Goal: Transaction & Acquisition: Purchase product/service

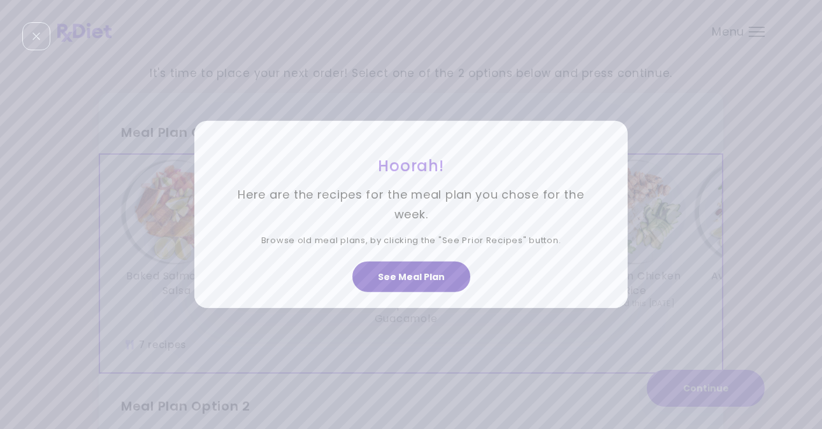
click at [416, 271] on button "See Meal Plan" at bounding box center [411, 277] width 118 height 31
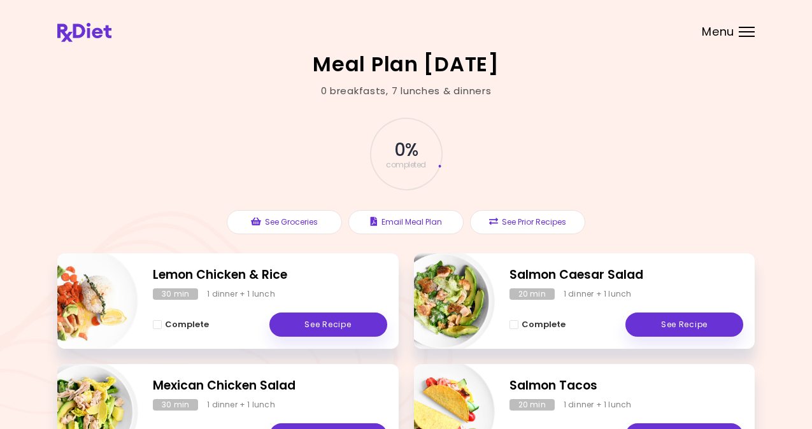
click at [751, 24] on header at bounding box center [406, 25] width 812 height 51
click at [750, 27] on div at bounding box center [747, 27] width 16 height 1
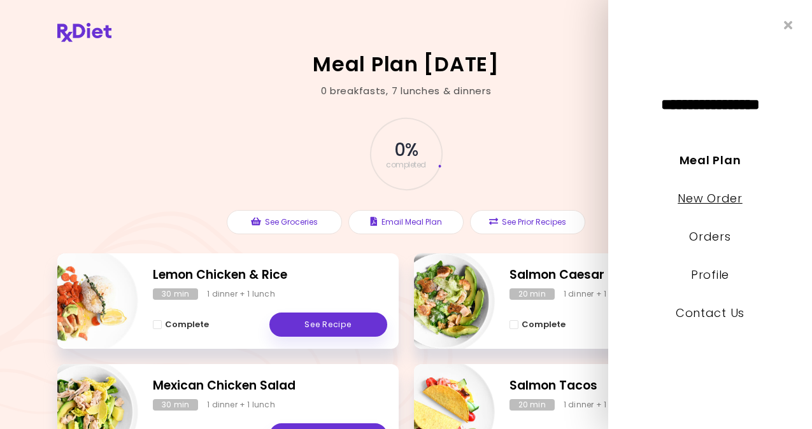
click at [731, 198] on link "New Order" at bounding box center [710, 199] width 64 height 16
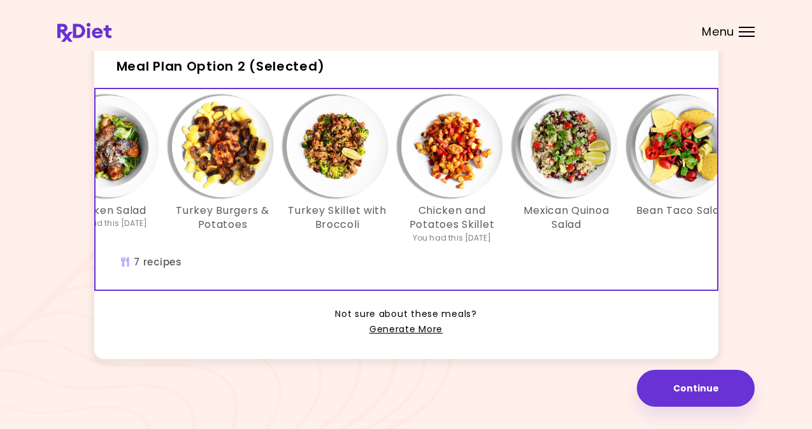
scroll to position [0, 191]
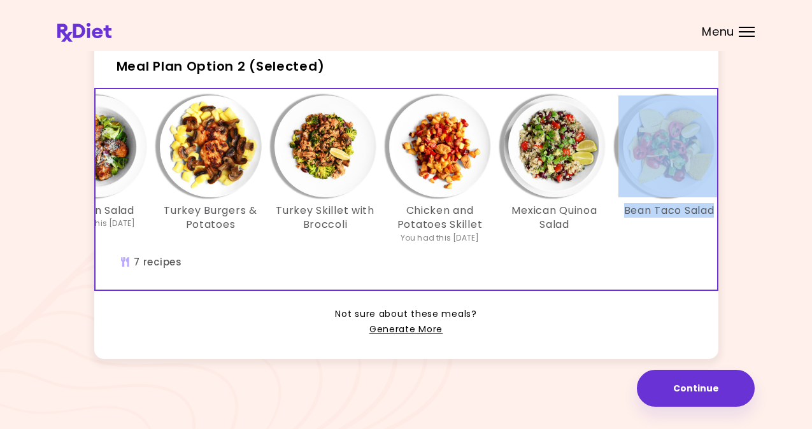
drag, startPoint x: 548, startPoint y: 283, endPoint x: 565, endPoint y: 275, distance: 18.5
click at [565, 275] on div "Baked Chicken and Salsa You had this 4 weeks ago Chicken Salad You had this 26 …" at bounding box center [325, 189] width 841 height 201
drag, startPoint x: 574, startPoint y: 279, endPoint x: 480, endPoint y: 279, distance: 94.3
click at [480, 280] on div "Baked Chicken and Salsa You had this 4 weeks ago Chicken Salad You had this 26 …" at bounding box center [325, 189] width 841 height 201
drag, startPoint x: 482, startPoint y: 277, endPoint x: 359, endPoint y: 265, distance: 123.5
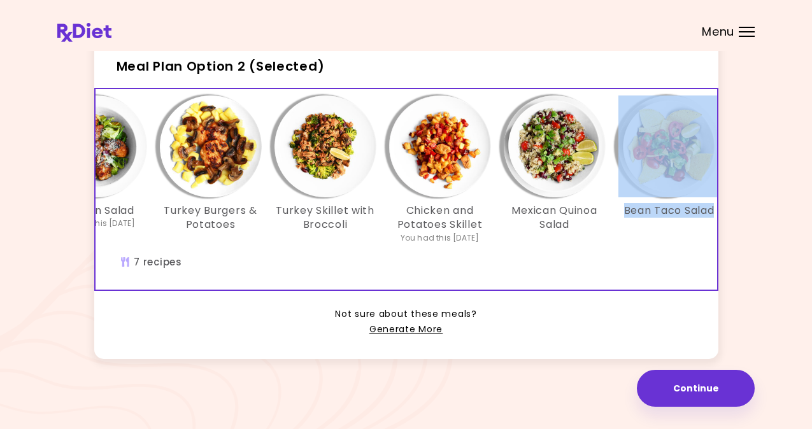
click at [358, 266] on div "Baked Chicken and Salsa You had this 4 weeks ago Chicken Salad You had this 26 …" at bounding box center [325, 189] width 841 height 201
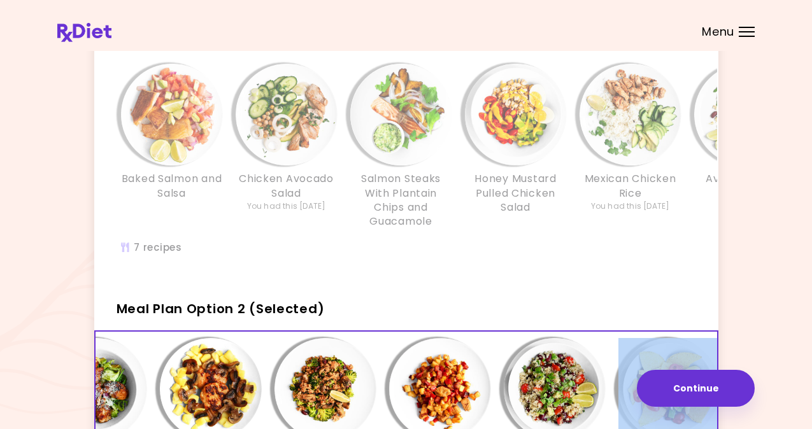
scroll to position [87, 0]
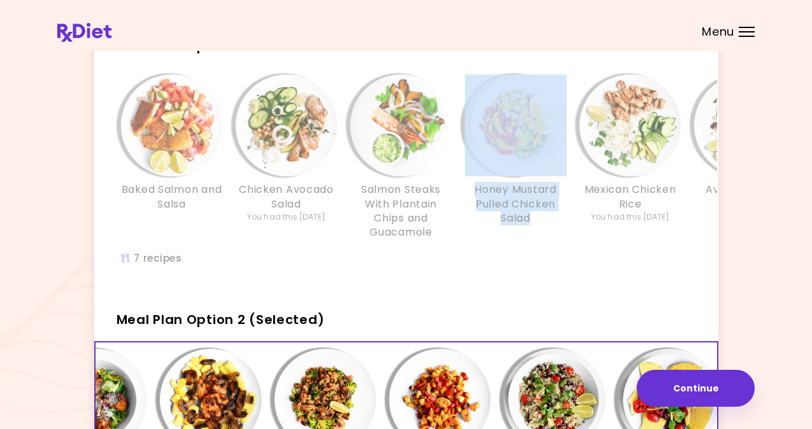
drag, startPoint x: 438, startPoint y: 284, endPoint x: 479, endPoint y: 282, distance: 40.8
click at [479, 282] on div "Baked Salmon and Salsa Chicken Avocado Salad You had this 6 weeks ago Salmon St…" at bounding box center [516, 177] width 841 height 218
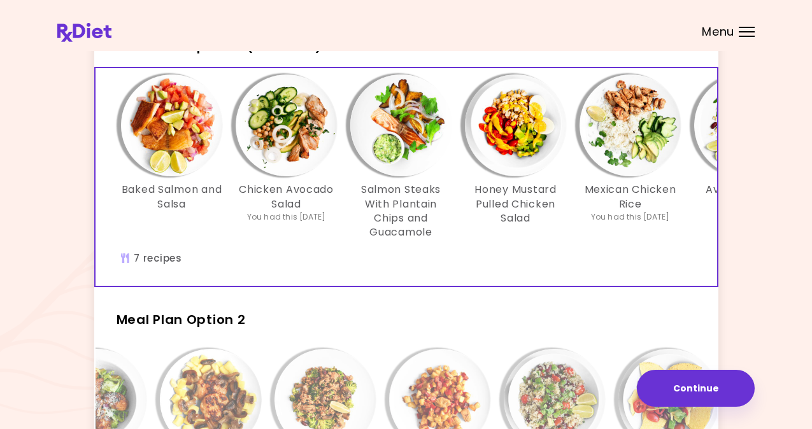
drag, startPoint x: 479, startPoint y: 284, endPoint x: 520, endPoint y: 281, distance: 40.9
click at [520, 281] on div "Baked Salmon and Salsa Chicken Avocado Salad You had this 6 weeks ago Salmon St…" at bounding box center [516, 177] width 841 height 218
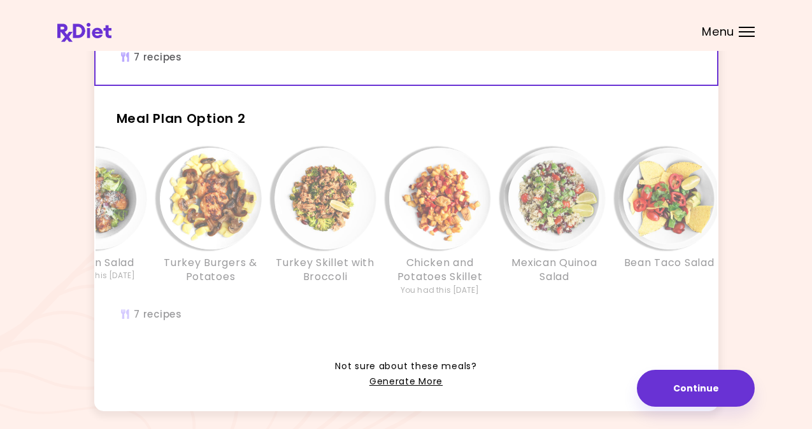
scroll to position [0, 0]
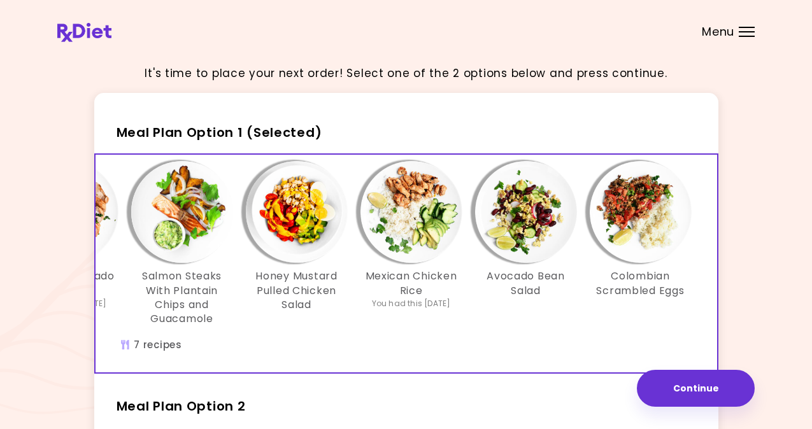
click at [555, 287] on h3 "Avocado Bean Salad" at bounding box center [526, 284] width 102 height 29
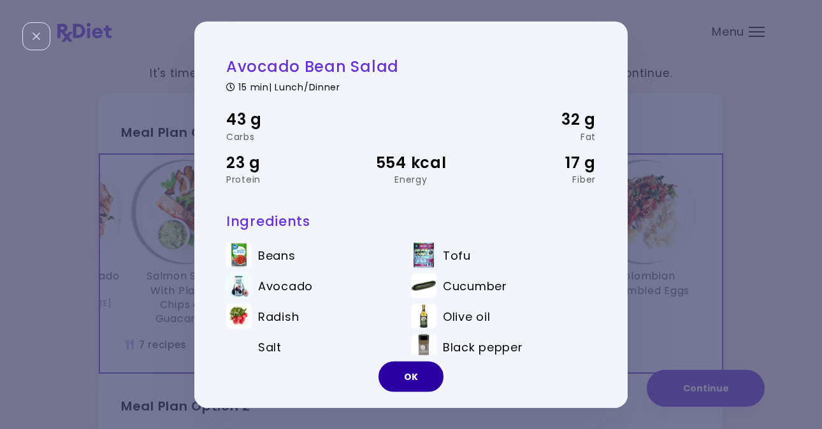
click at [418, 376] on button "OK" at bounding box center [410, 376] width 65 height 31
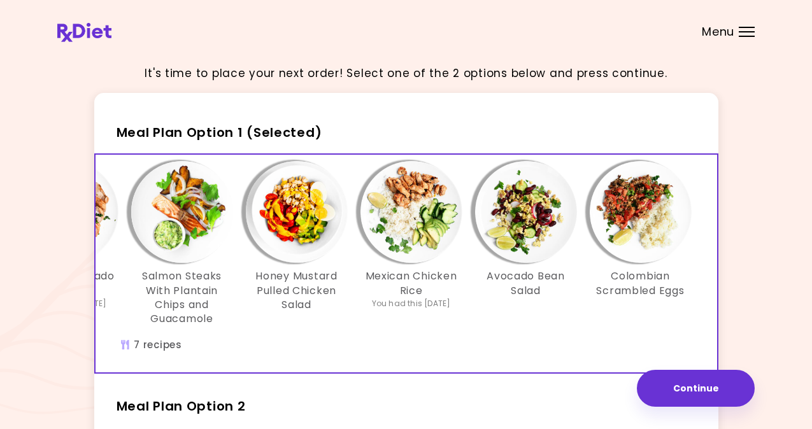
click at [310, 210] on img "Info - Honey Mustard Pulled Chicken Salad - Meal Plan Option 1 (Selected)" at bounding box center [297, 212] width 102 height 102
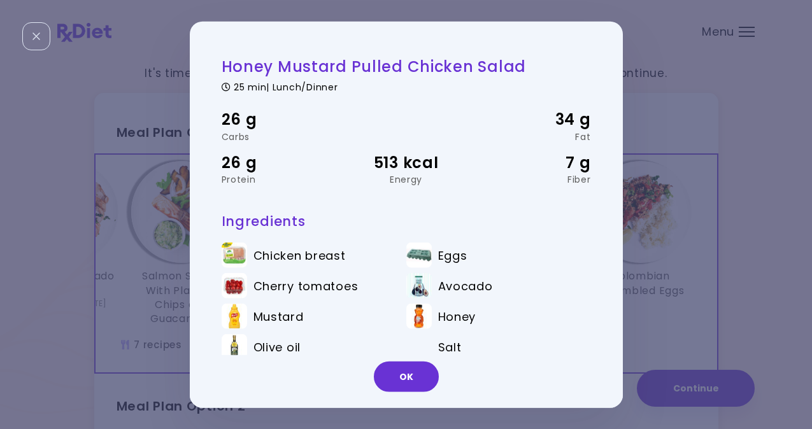
click at [311, 210] on div "Honey Mustard Pulled Chicken Salad 25 min | Lunch/Dinner 26 g Carbs 34 g Fat 26…" at bounding box center [407, 225] width 370 height 337
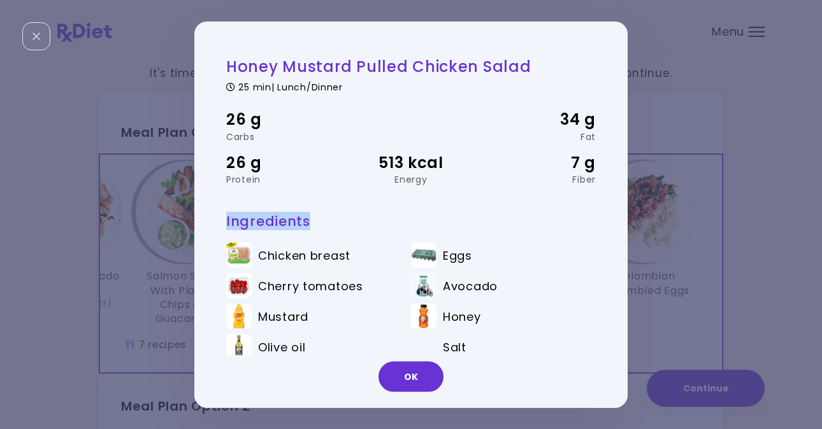
click at [402, 380] on button "OK" at bounding box center [410, 376] width 65 height 31
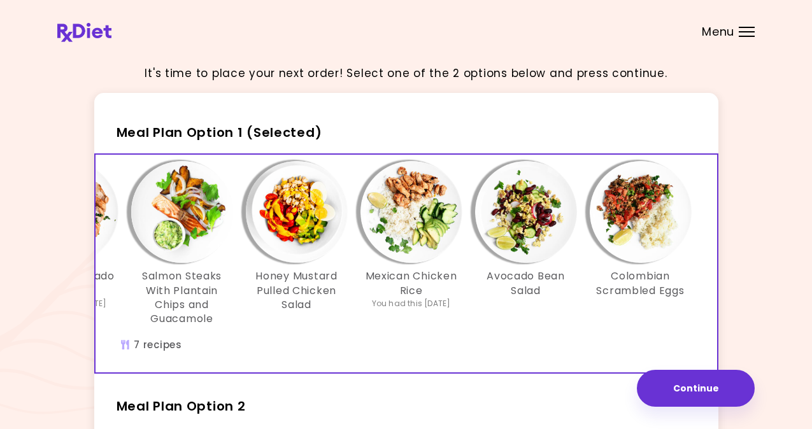
click at [189, 222] on img "Info - Salmon Steaks With Plantain Chips and Guacamole - Meal Plan Option 1 (Se…" at bounding box center [182, 212] width 102 height 102
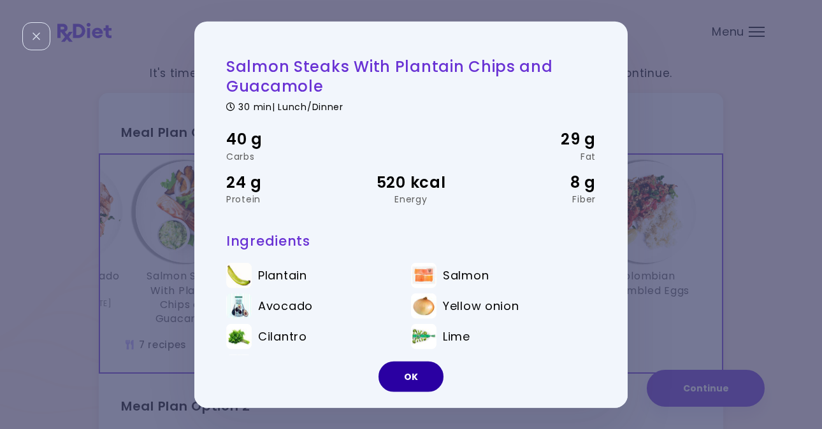
click at [401, 377] on button "OK" at bounding box center [410, 376] width 65 height 31
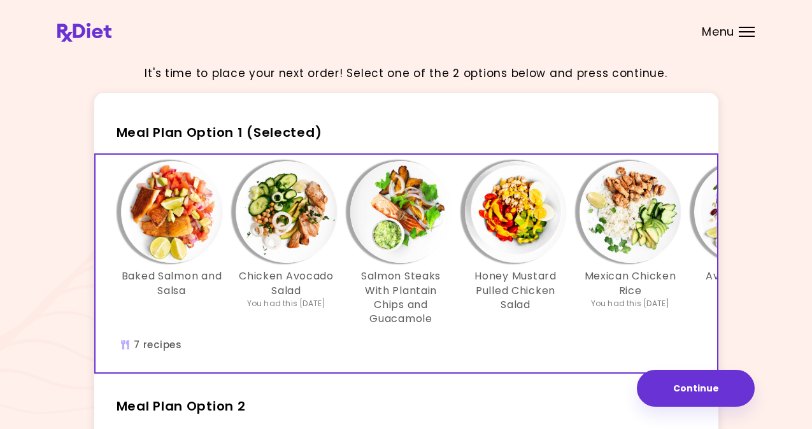
click at [271, 213] on img "Info - Chicken Avocado Salad - Meal Plan Option 1 (Selected)" at bounding box center [287, 212] width 102 height 102
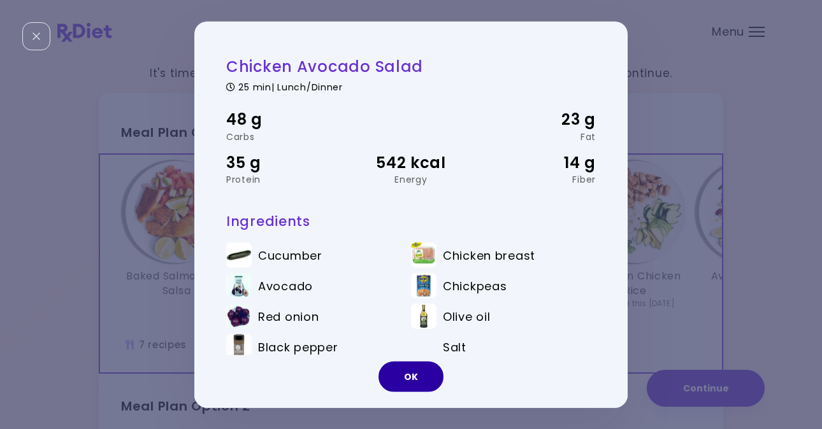
click at [399, 381] on button "OK" at bounding box center [410, 376] width 65 height 31
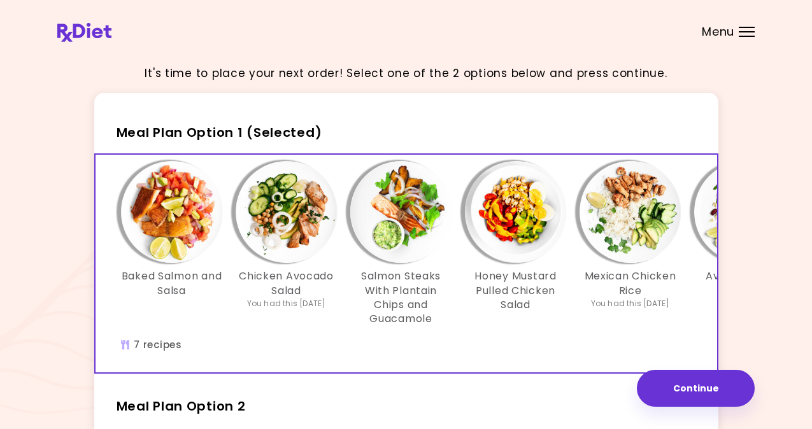
scroll to position [216, 0]
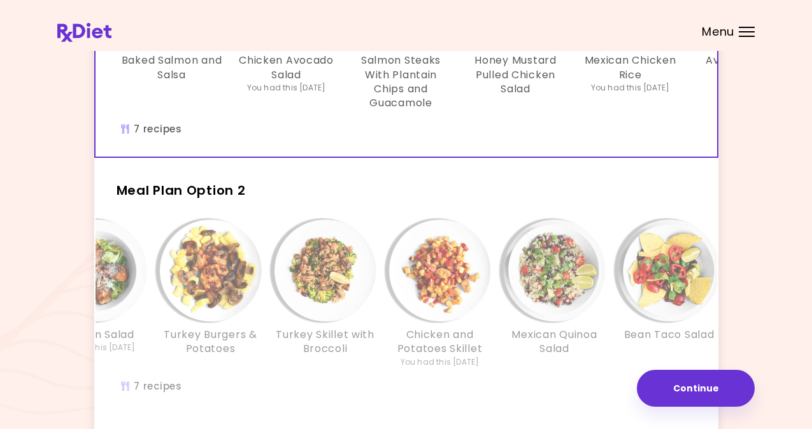
click at [239, 289] on img "Info - Turkey Burgers & Potatoes - Meal Plan Option 2" at bounding box center [211, 271] width 102 height 102
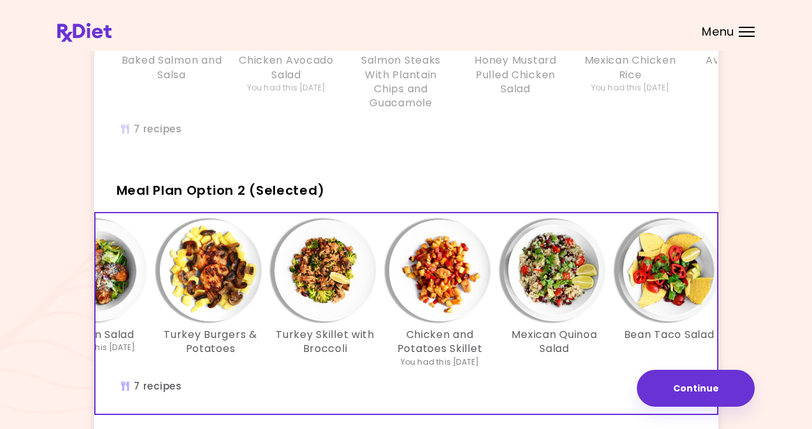
click at [239, 289] on img "Info - Turkey Burgers & Potatoes - Meal Plan Option 2 (Selected)" at bounding box center [211, 271] width 102 height 102
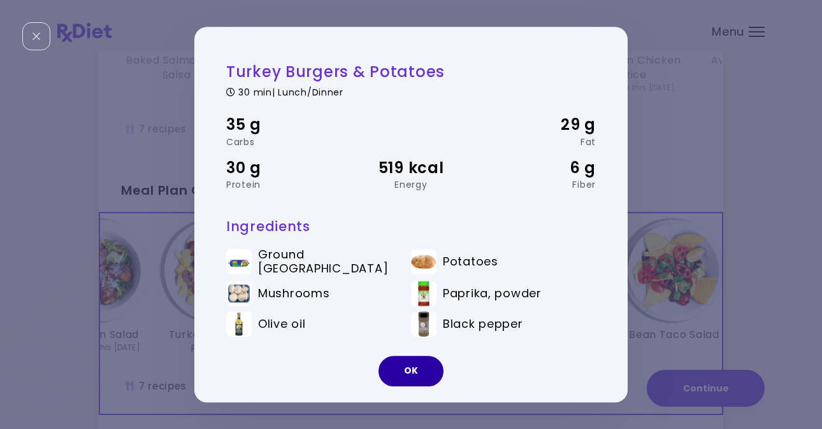
click at [407, 366] on button "OK" at bounding box center [410, 371] width 65 height 31
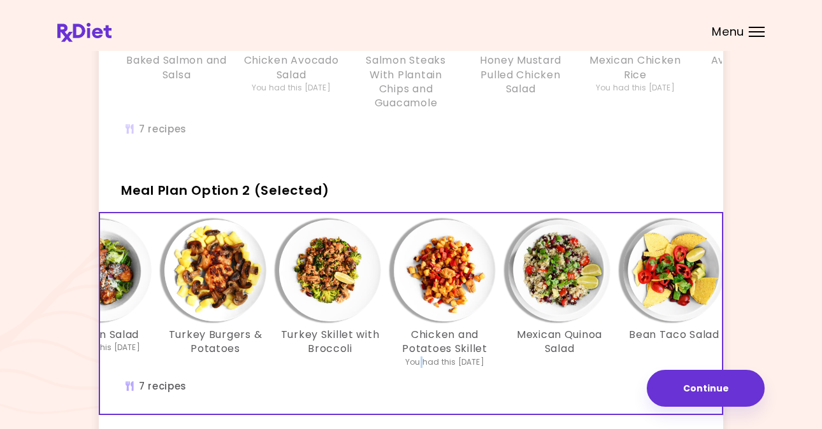
click at [407, 366] on div "You had this 5 weeks ago" at bounding box center [444, 362] width 79 height 11
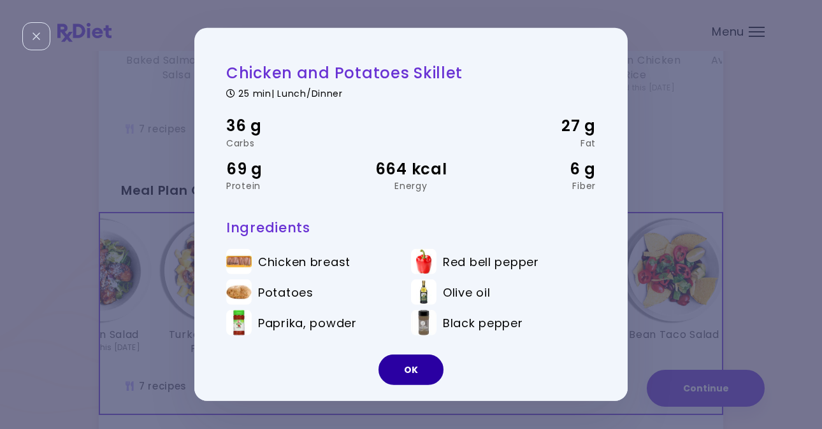
click at [404, 365] on button "OK" at bounding box center [410, 370] width 65 height 31
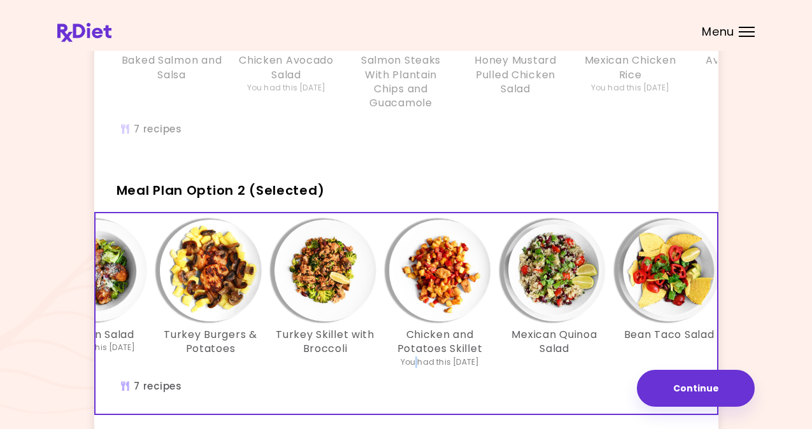
click at [336, 301] on img "Info - Turkey Skillet with Broccoli - Meal Plan Option 2 (Selected)" at bounding box center [326, 271] width 102 height 102
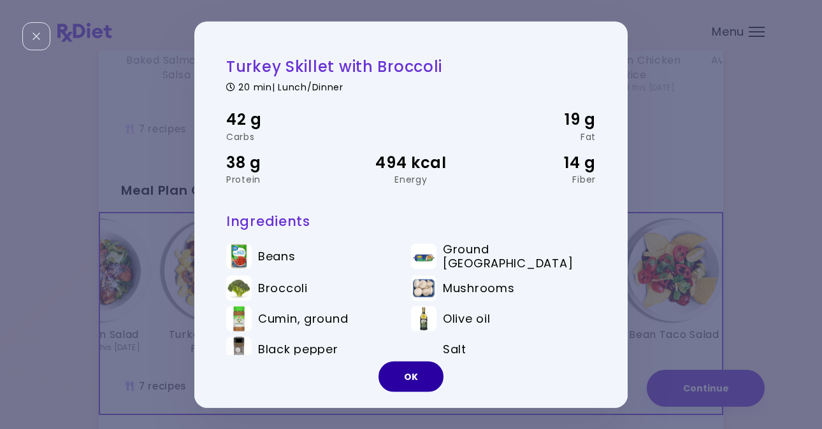
click at [410, 377] on button "OK" at bounding box center [410, 376] width 65 height 31
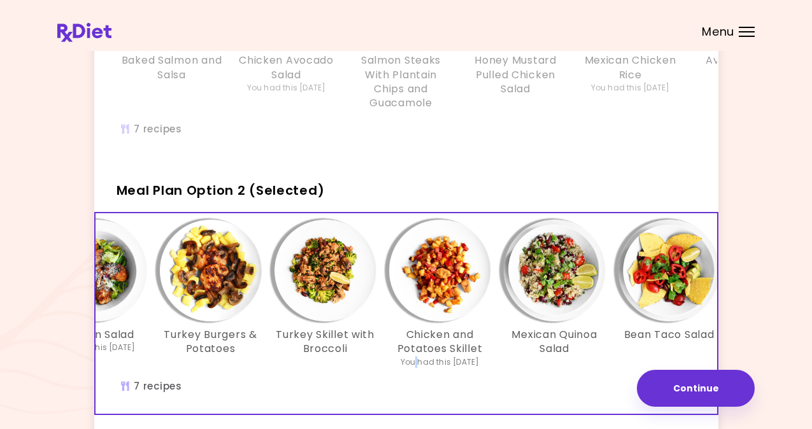
click at [447, 301] on img "Info - Chicken and Potatoes Skillet - Meal Plan Option 2 (Selected)" at bounding box center [440, 271] width 102 height 102
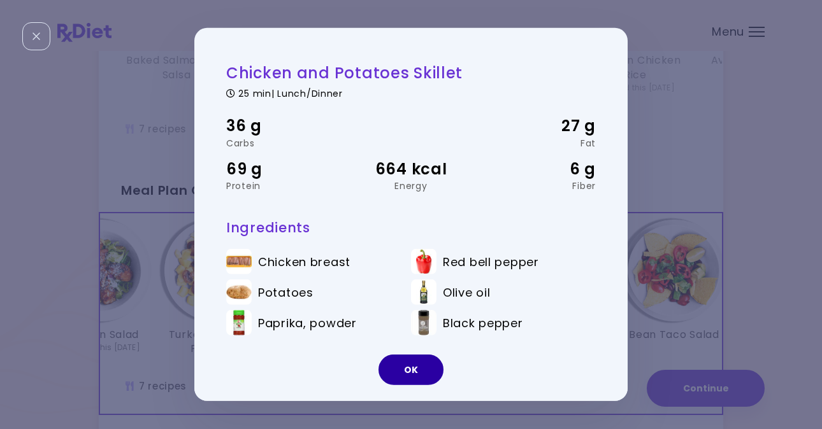
click at [408, 366] on button "OK" at bounding box center [410, 370] width 65 height 31
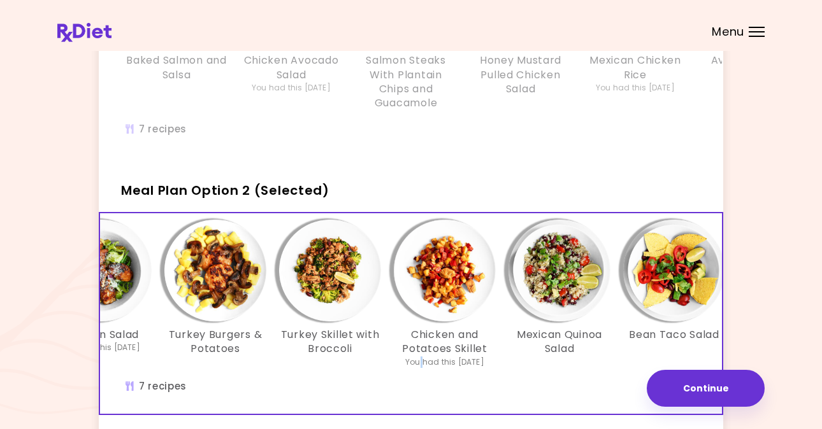
click at [408, 366] on div "You had this 5 weeks ago" at bounding box center [444, 362] width 79 height 11
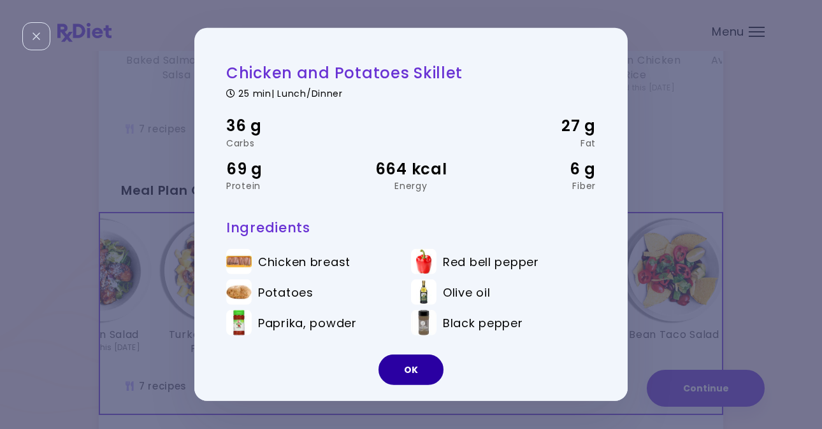
click at [408, 366] on button "OK" at bounding box center [410, 370] width 65 height 31
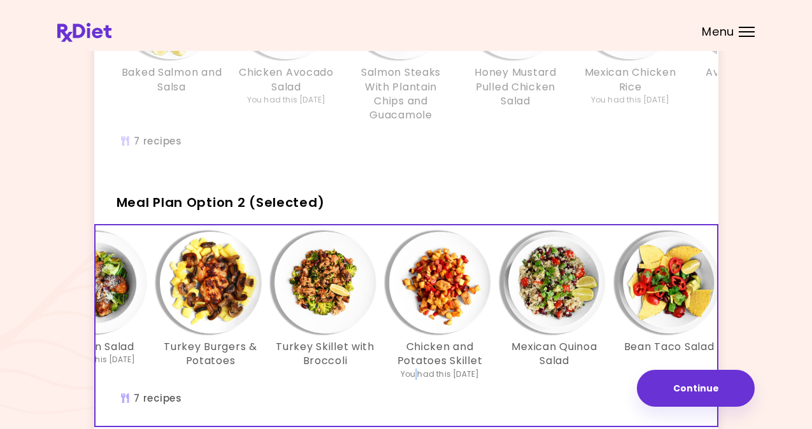
scroll to position [0, 0]
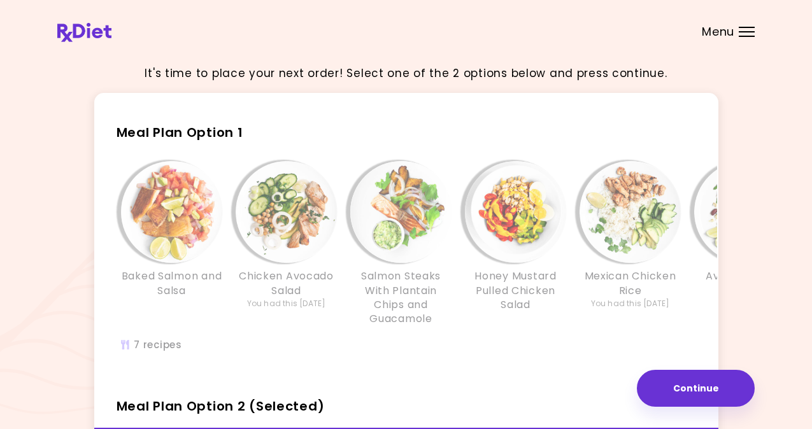
click at [445, 332] on div "Baked Salmon and Salsa Chicken Avocado Salad You had this 6 weeks ago Salmon St…" at bounding box center [516, 250] width 803 height 178
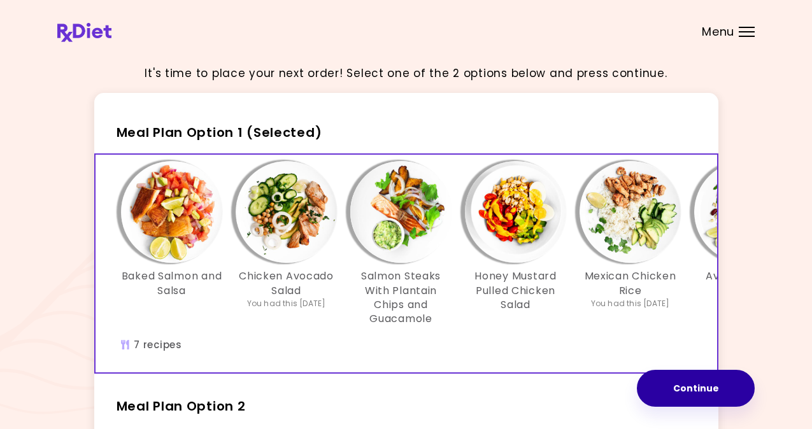
click at [682, 388] on button "Continue" at bounding box center [696, 388] width 118 height 37
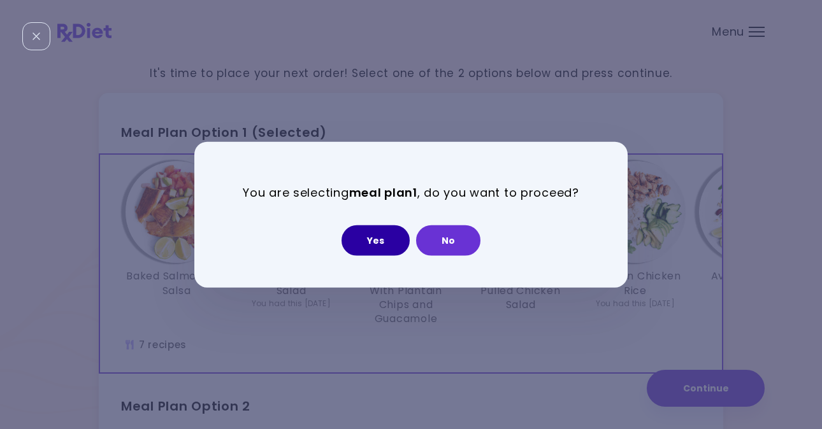
click at [382, 240] on button "Yes" at bounding box center [376, 240] width 68 height 31
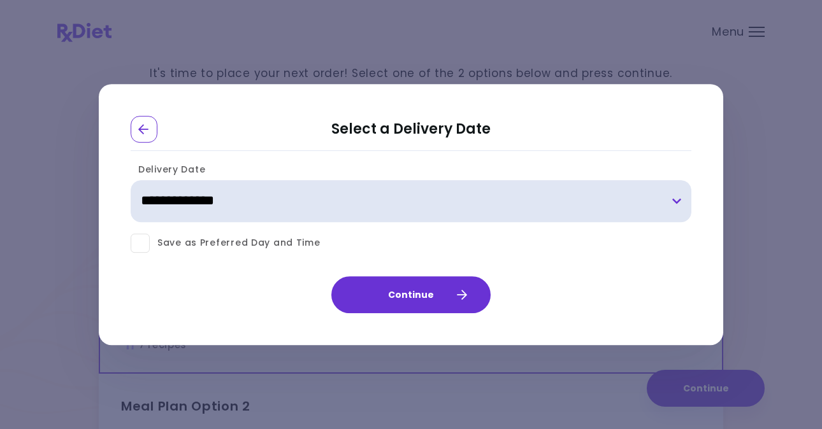
click at [673, 200] on select "**********" at bounding box center [411, 201] width 561 height 42
select select "**********"
click at [131, 180] on select "**********" at bounding box center [411, 201] width 561 height 42
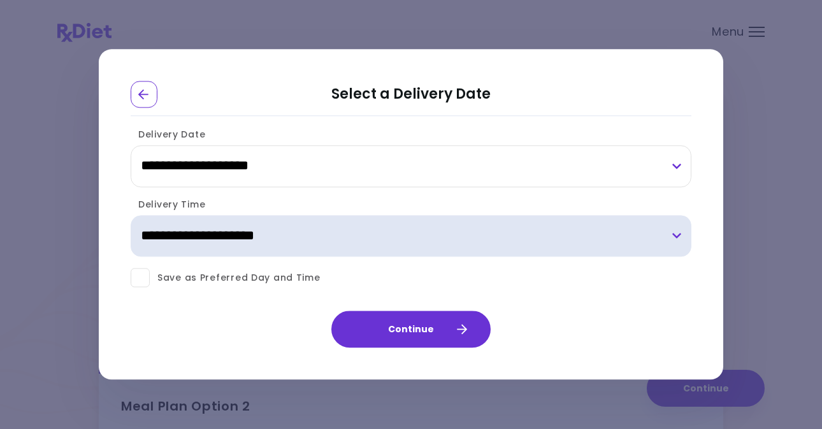
click at [673, 236] on select "**********" at bounding box center [411, 236] width 561 height 42
click at [131, 215] on select "**********" at bounding box center [411, 236] width 561 height 42
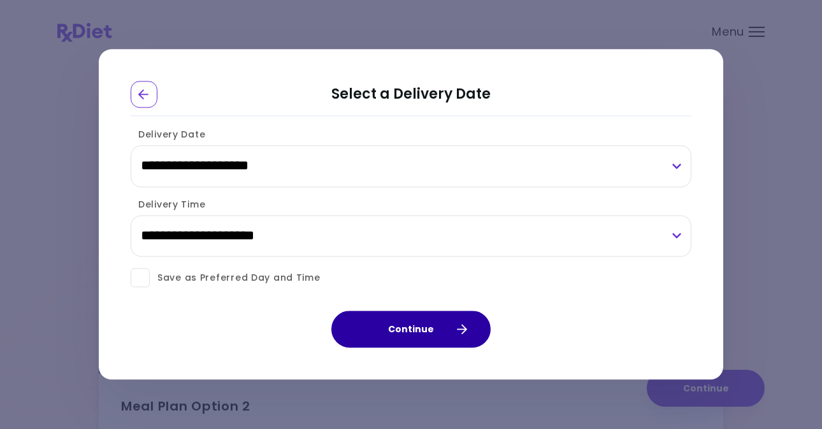
click at [432, 327] on button "Continue" at bounding box center [410, 330] width 159 height 37
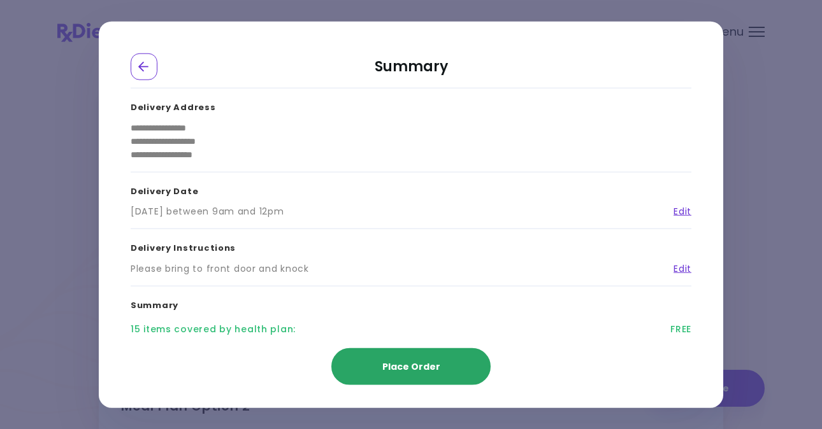
click at [423, 362] on span "Place Order" at bounding box center [411, 366] width 58 height 13
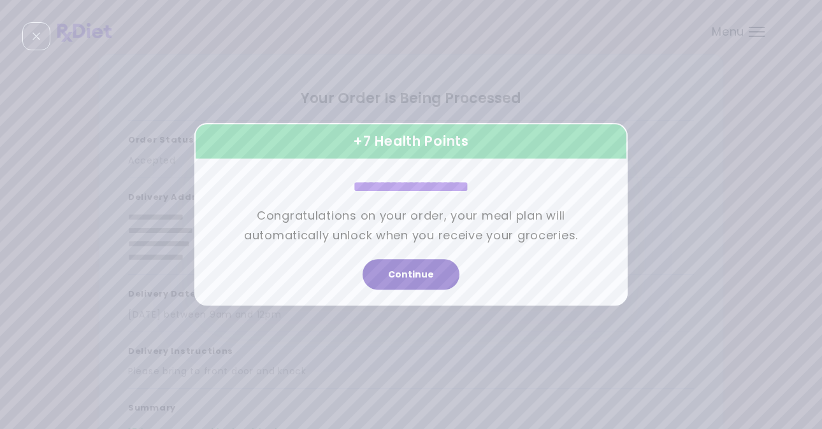
click at [407, 269] on button "Continue" at bounding box center [411, 275] width 97 height 31
